Goal: Transaction & Acquisition: Download file/media

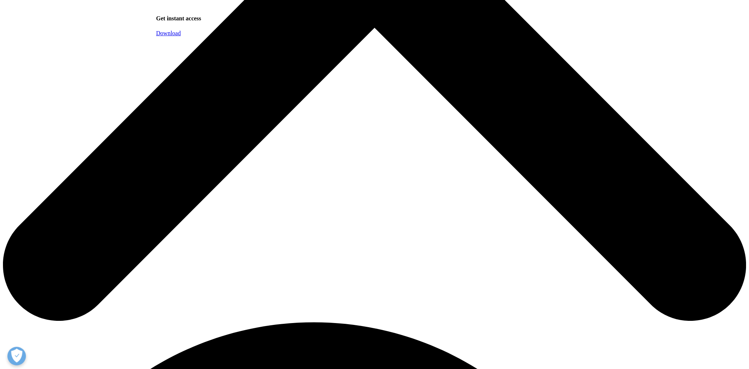
scroll to position [555, 0]
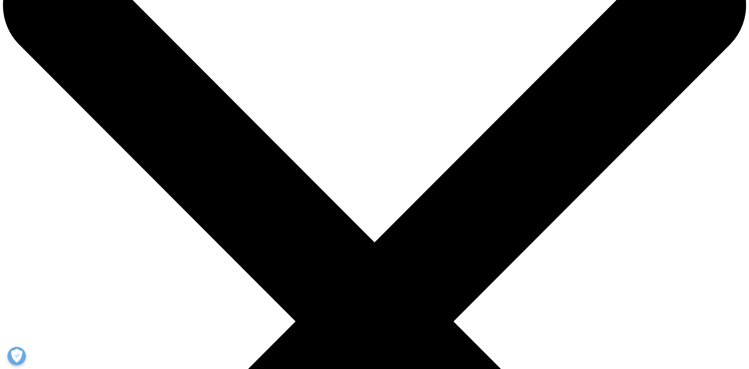
scroll to position [0, 0]
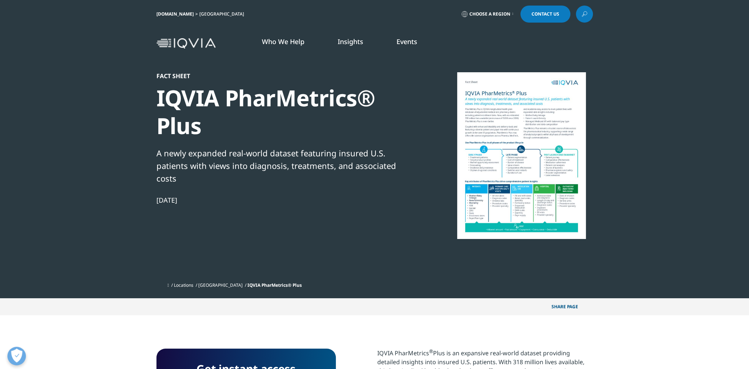
click at [521, 156] on div at bounding box center [521, 155] width 143 height 167
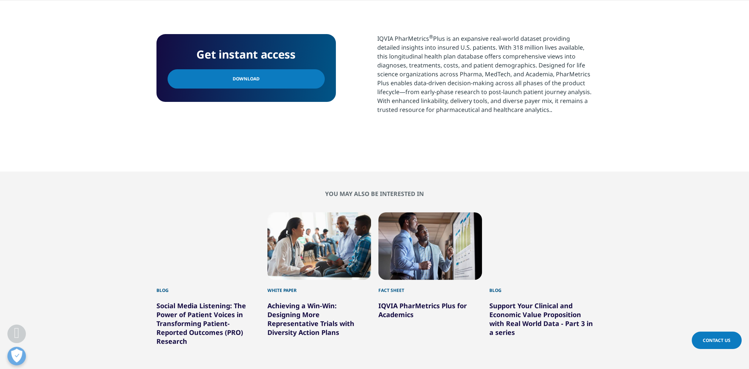
scroll to position [333, 0]
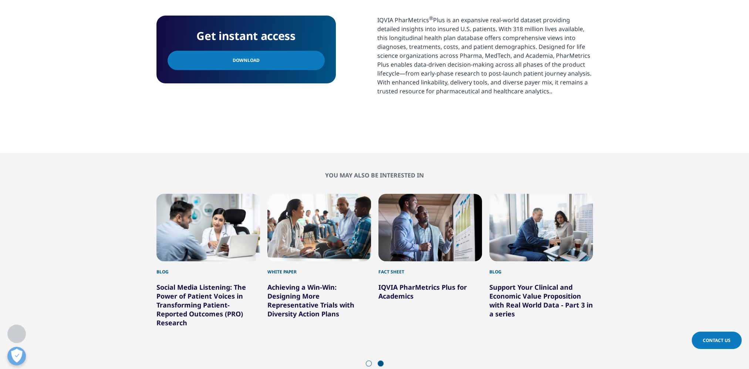
click at [418, 255] on div "5 / 6" at bounding box center [431, 227] width 104 height 67
click at [404, 292] on link "IQVIA PharMetrics Plus for Academics" at bounding box center [423, 291] width 88 height 18
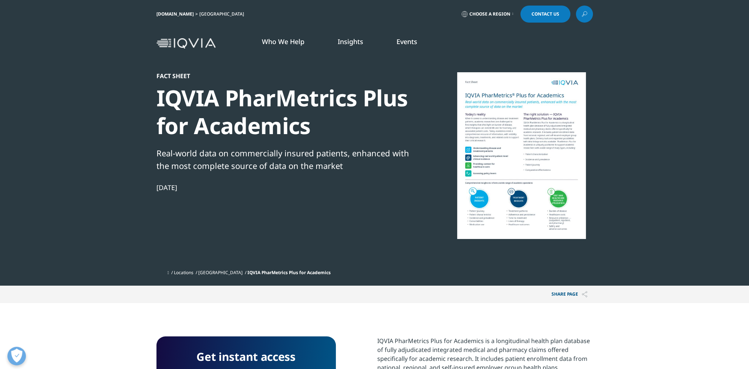
click at [511, 167] on div at bounding box center [521, 155] width 143 height 167
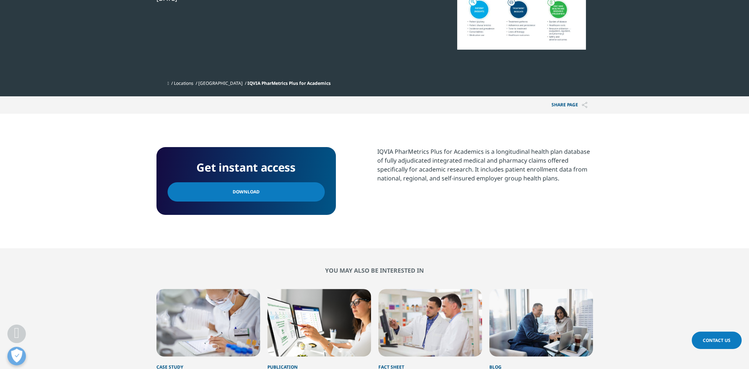
scroll to position [109, 0]
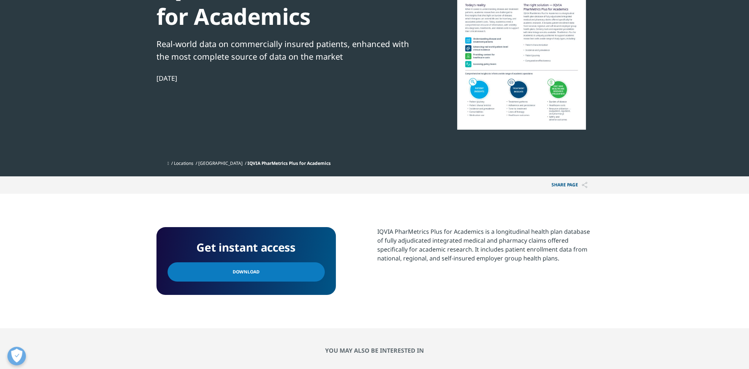
click at [277, 272] on link "Download" at bounding box center [246, 271] width 157 height 19
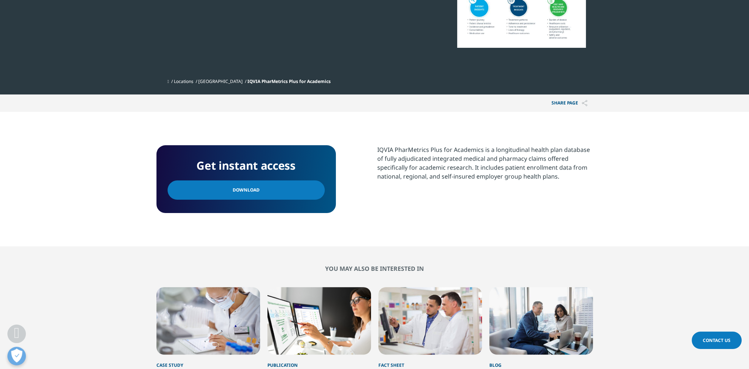
scroll to position [294, 0]
